Goal: Check status: Check status

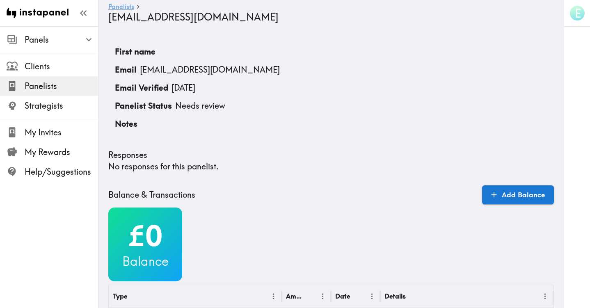
click at [129, 8] on link "Panelists" at bounding box center [121, 7] width 26 height 8
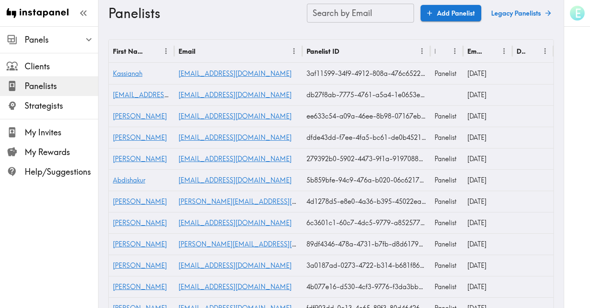
click at [336, 13] on input "Search by Email" at bounding box center [360, 13] width 107 height 19
paste input "text"
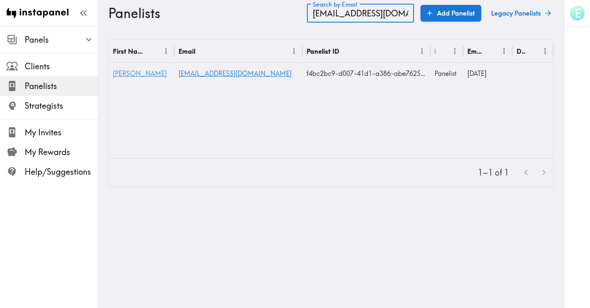
type input "[EMAIL_ADDRESS][DOMAIN_NAME]"
click at [126, 74] on span "[PERSON_NAME]" at bounding box center [140, 73] width 54 height 8
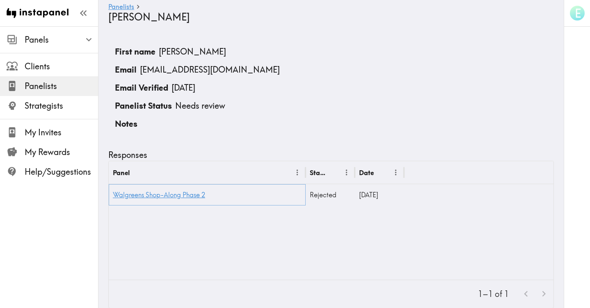
click at [140, 196] on link "Walgreens Shop-Along Phase 2" at bounding box center [159, 195] width 92 height 8
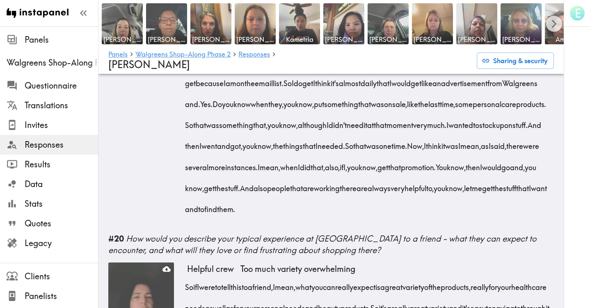
scroll to position [1413, 0]
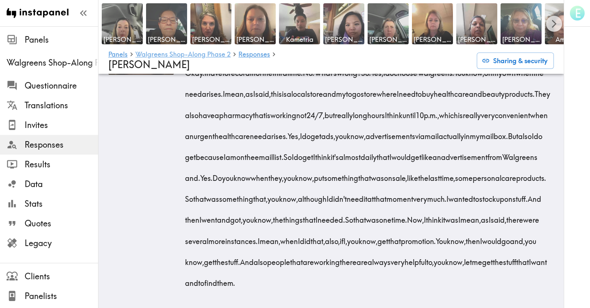
click at [213, 52] on link "Walgreens Shop-Along Phase 2" at bounding box center [183, 55] width 95 height 8
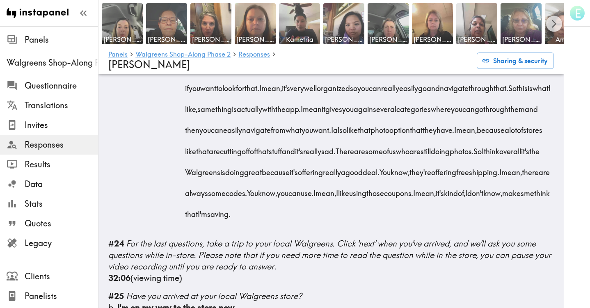
scroll to position [2146, 0]
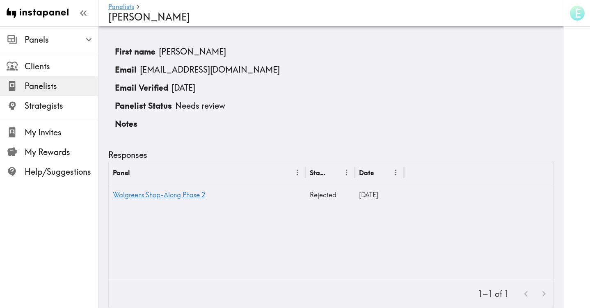
scroll to position [70, 0]
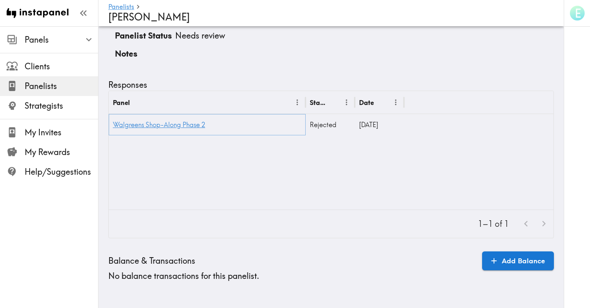
click at [182, 125] on link "Walgreens Shop-Along Phase 2" at bounding box center [159, 125] width 92 height 8
